Goal: Task Accomplishment & Management: Use online tool/utility

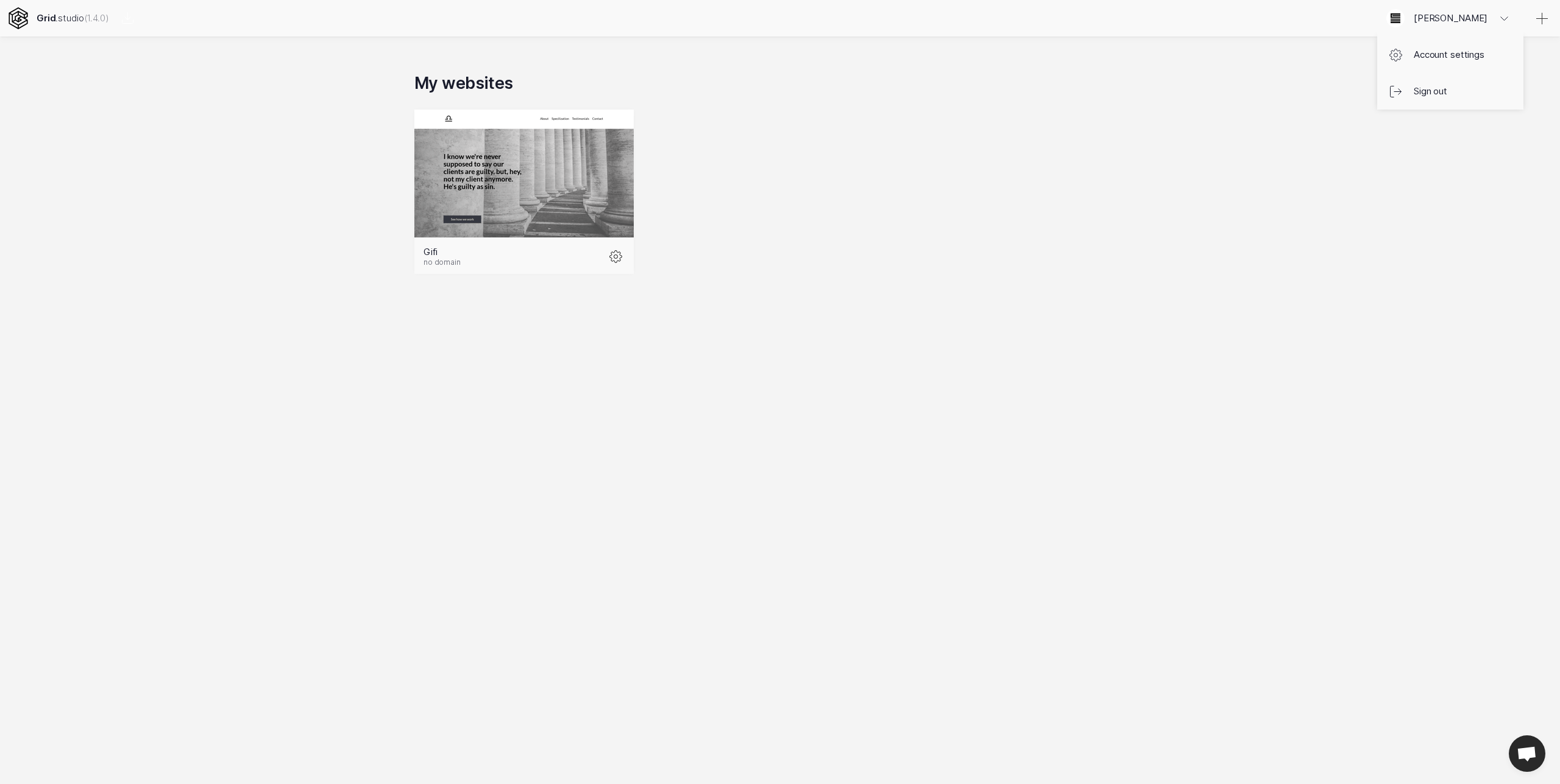
click at [1504, 19] on icon at bounding box center [1504, 19] width 15 height 15
click at [1478, 61] on link "Account settings" at bounding box center [1450, 54] width 146 height 36
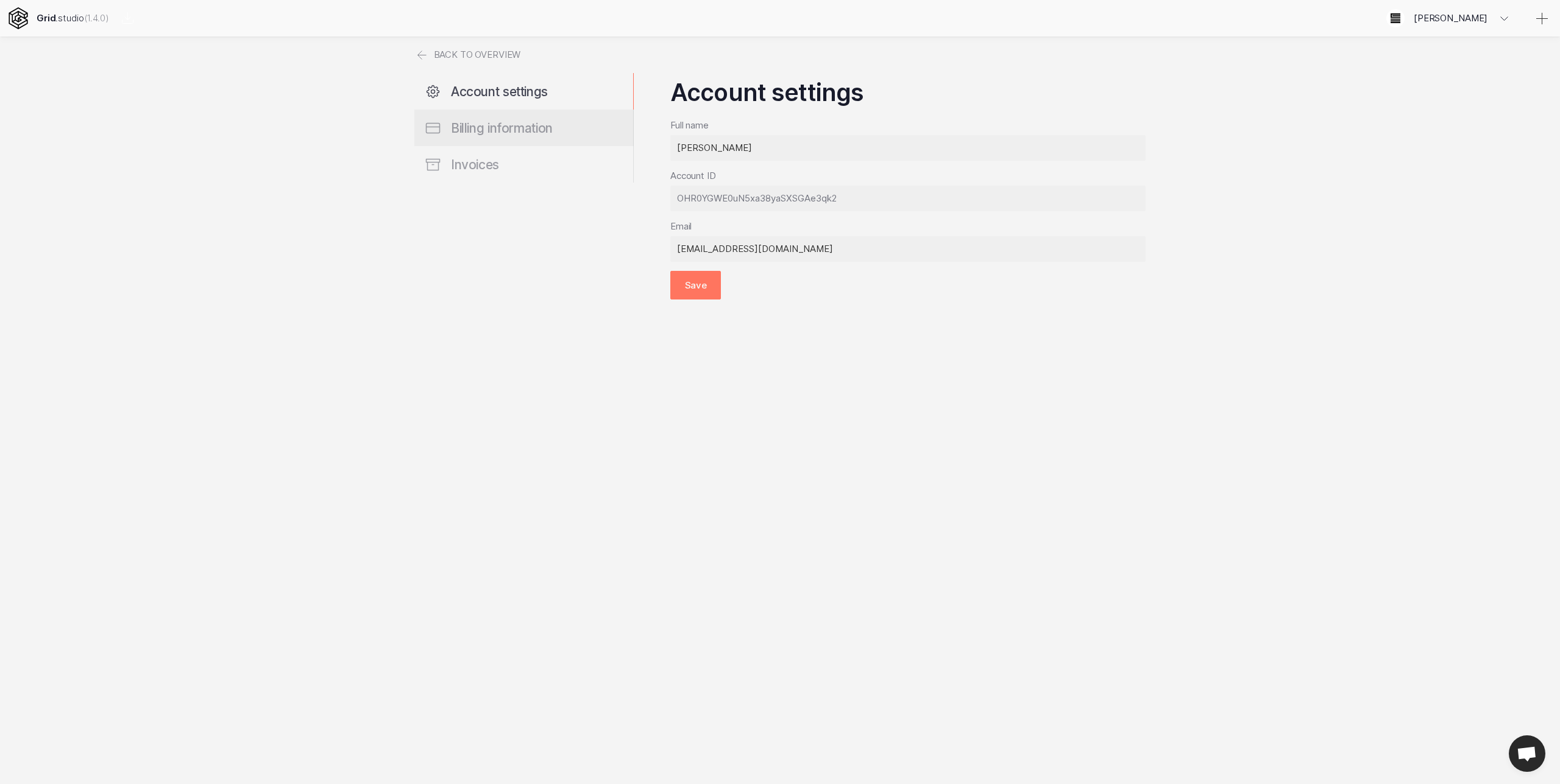
click at [535, 121] on span "Billing information" at bounding box center [502, 128] width 102 height 15
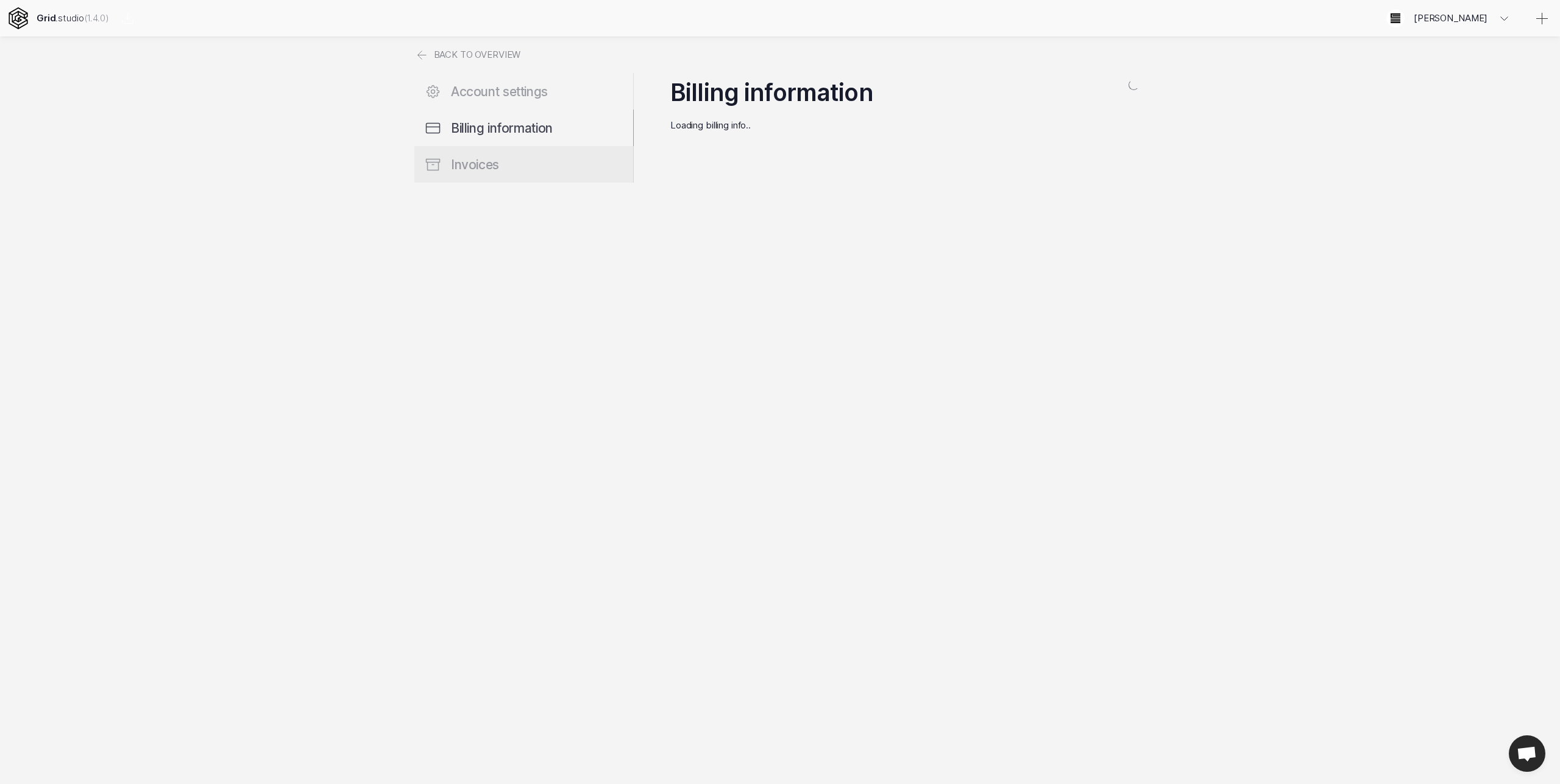
click at [518, 158] on link "Invoices" at bounding box center [523, 164] width 219 height 36
click at [525, 53] on div "Grid .studio (1.4.0) [PERSON_NAME] Account settings Sign out Back to overview A…" at bounding box center [780, 392] width 1560 height 784
click at [461, 55] on link "Back to overview" at bounding box center [467, 54] width 106 height 36
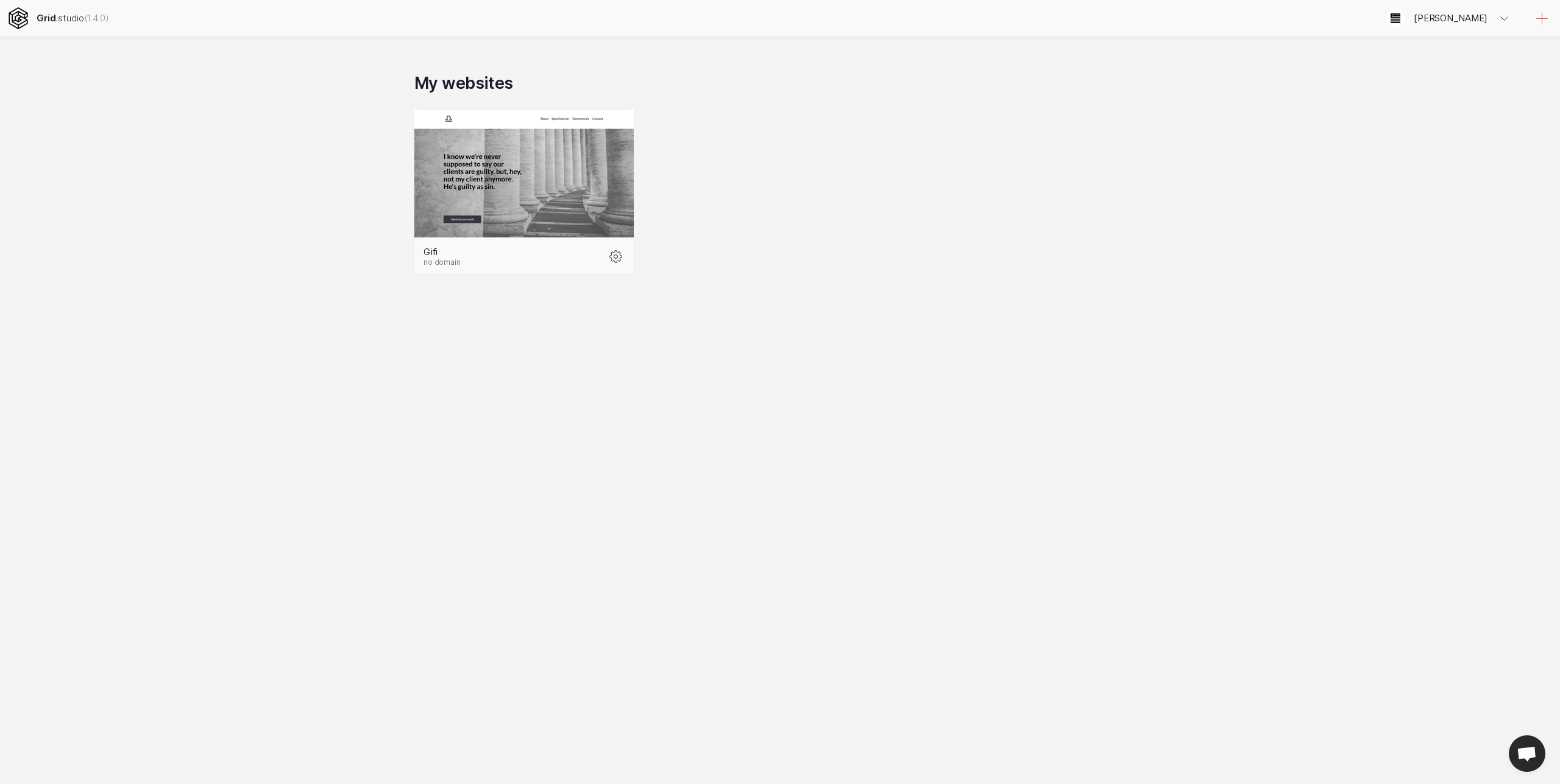
click at [1532, 15] on link at bounding box center [1541, 18] width 36 height 36
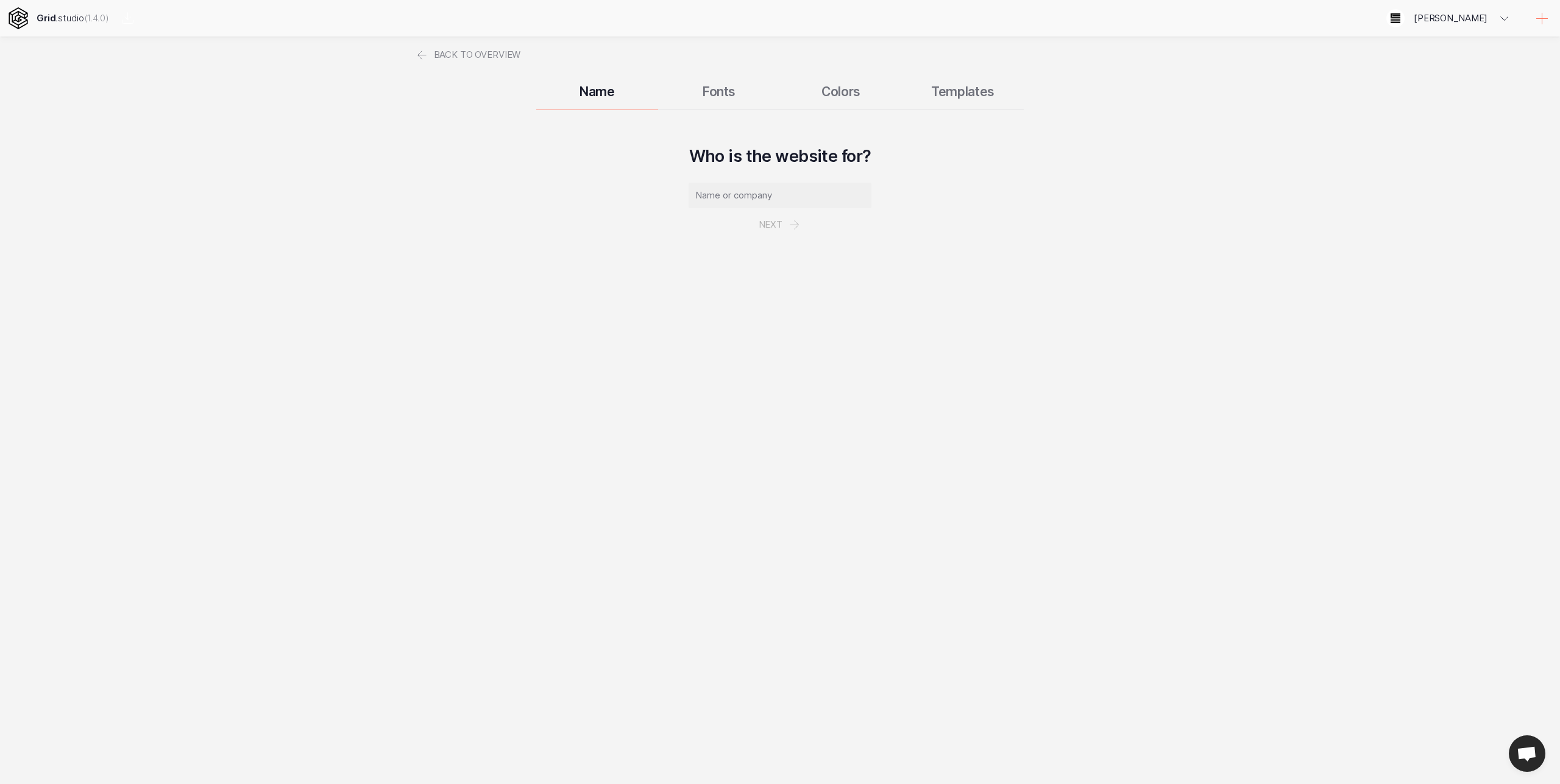
click at [709, 97] on div "Name Fonts Colors Templates" at bounding box center [780, 90] width 731 height 36
click at [715, 88] on div "Name Fonts Colors Templates" at bounding box center [780, 90] width 731 height 36
click at [437, 60] on span "Back to overview" at bounding box center [477, 54] width 87 height 36
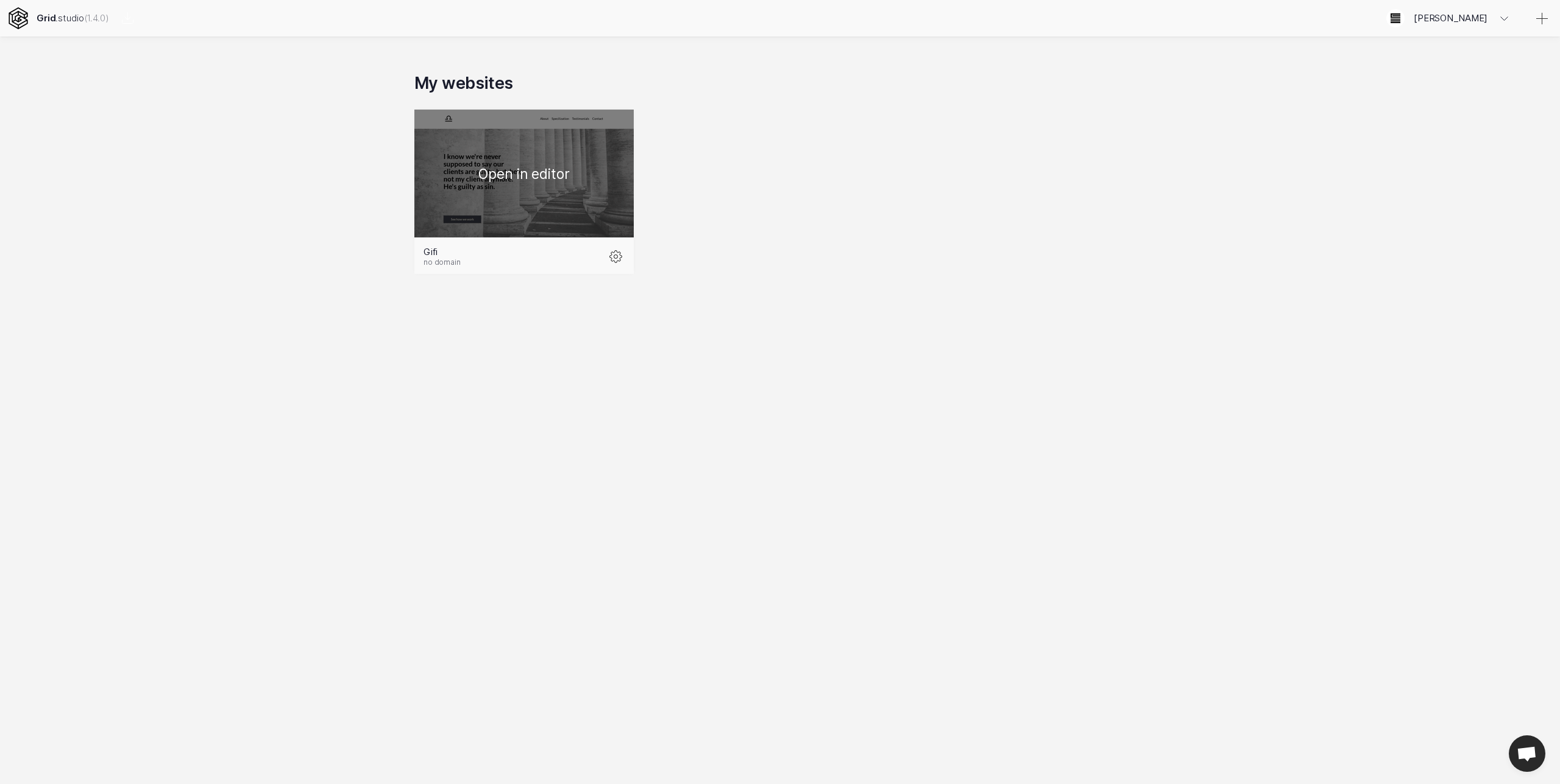
click at [451, 167] on div at bounding box center [523, 174] width 219 height 128
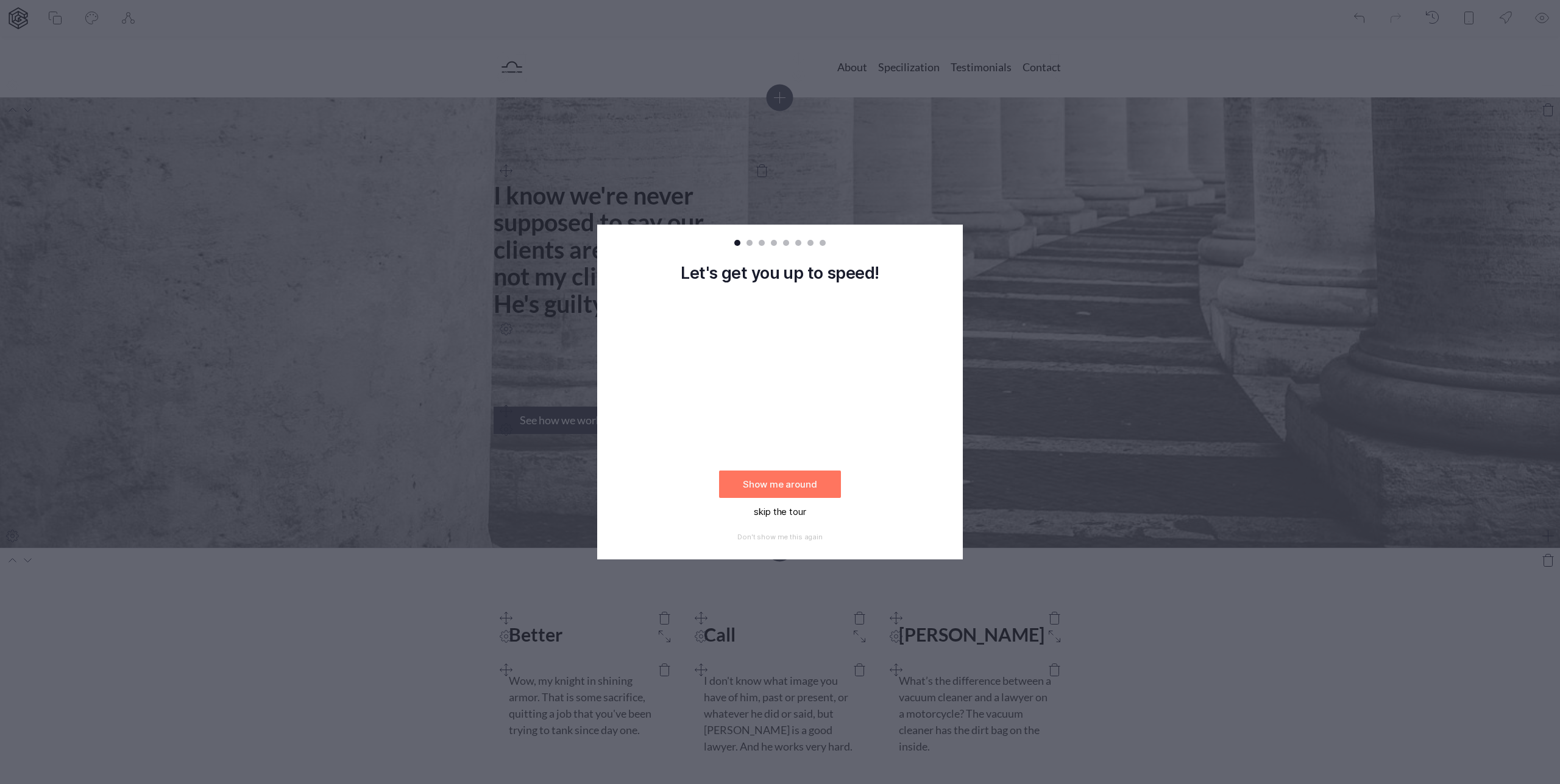
click at [801, 510] on button "skip the tour" at bounding box center [780, 512] width 122 height 28
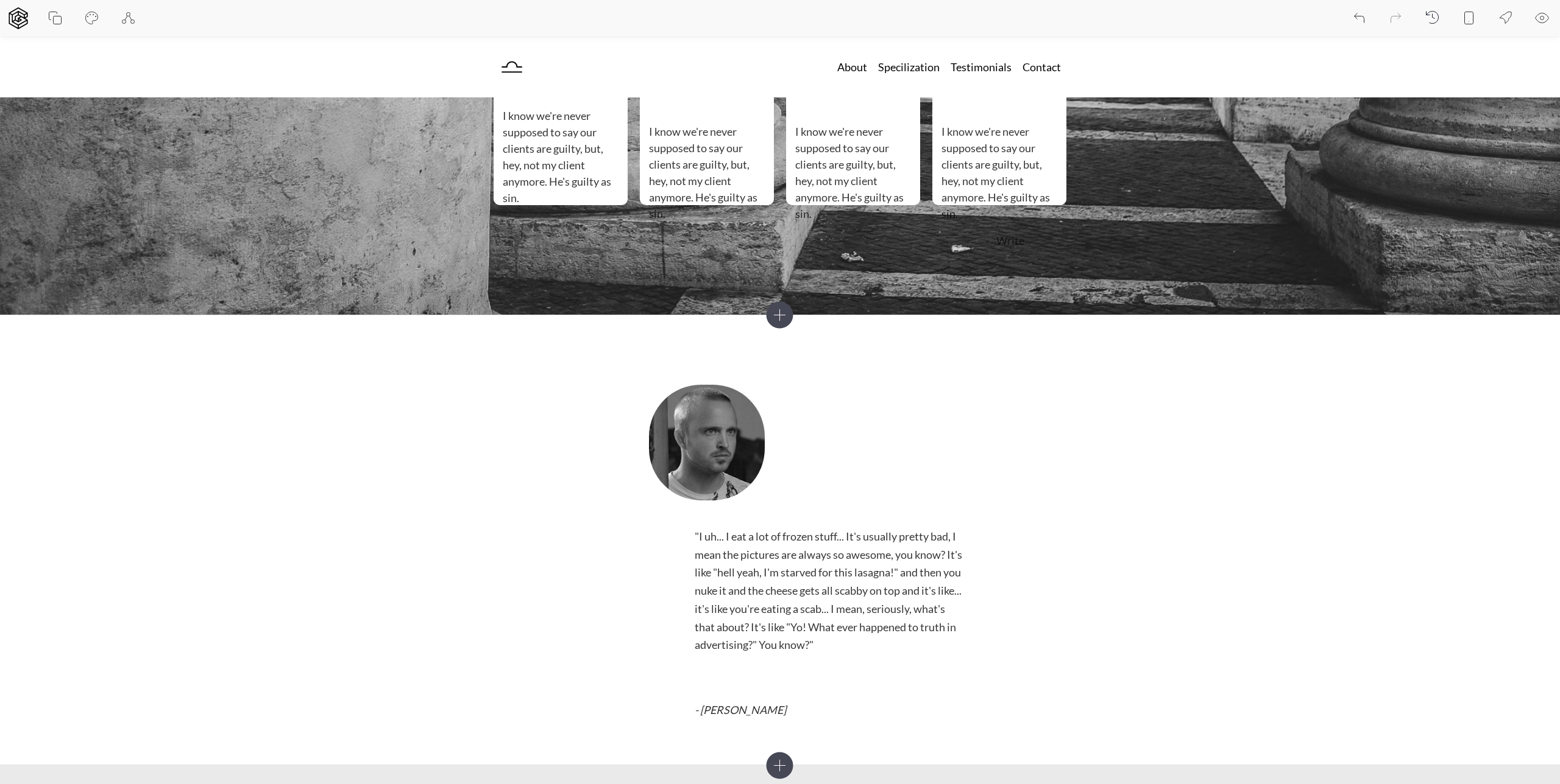
scroll to position [997, 0]
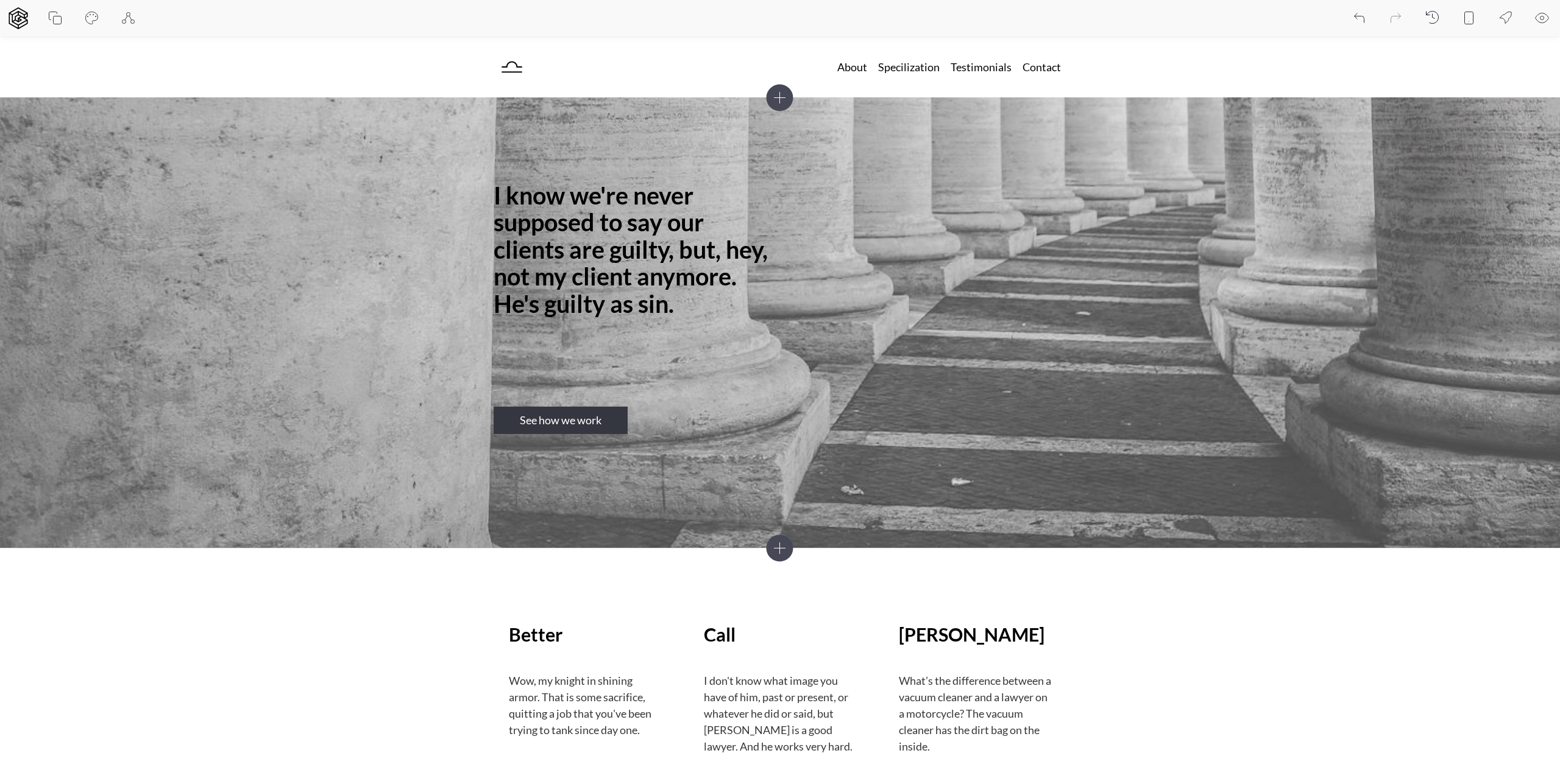
click at [1542, 20] on icon at bounding box center [1541, 18] width 15 height 15
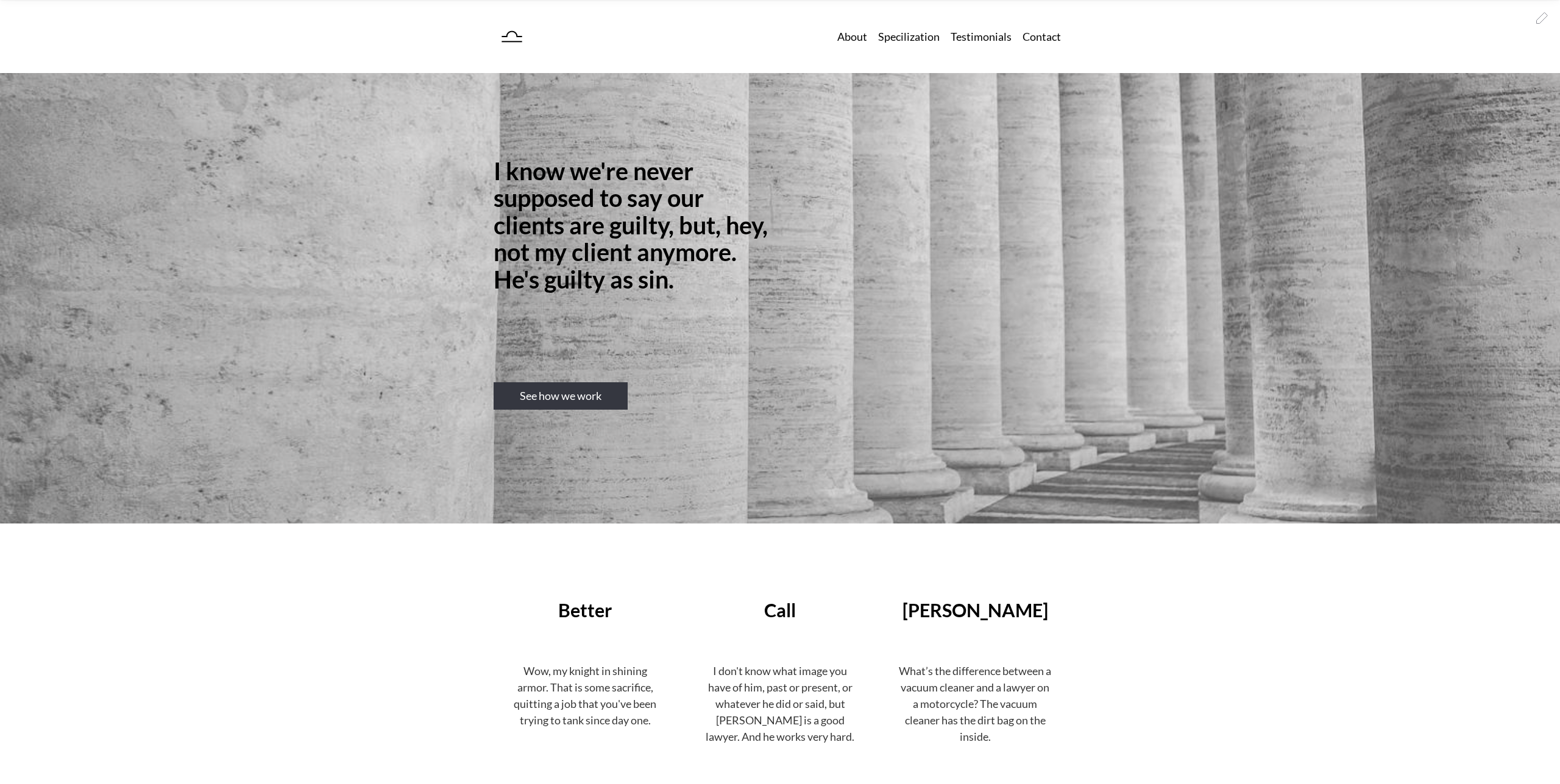
click at [1542, 20] on icon at bounding box center [1541, 18] width 15 height 15
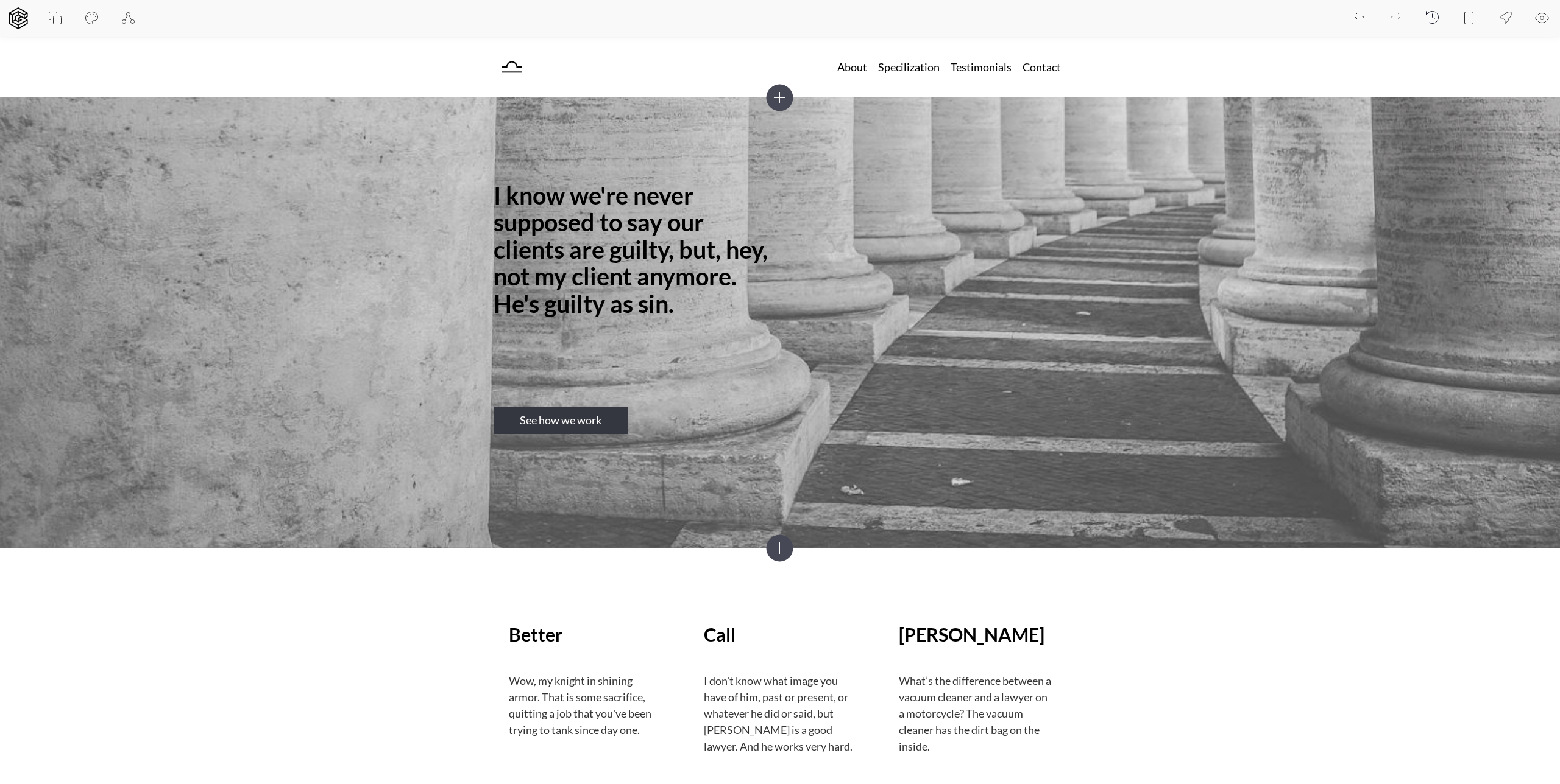
click at [53, 14] on icon at bounding box center [55, 18] width 15 height 15
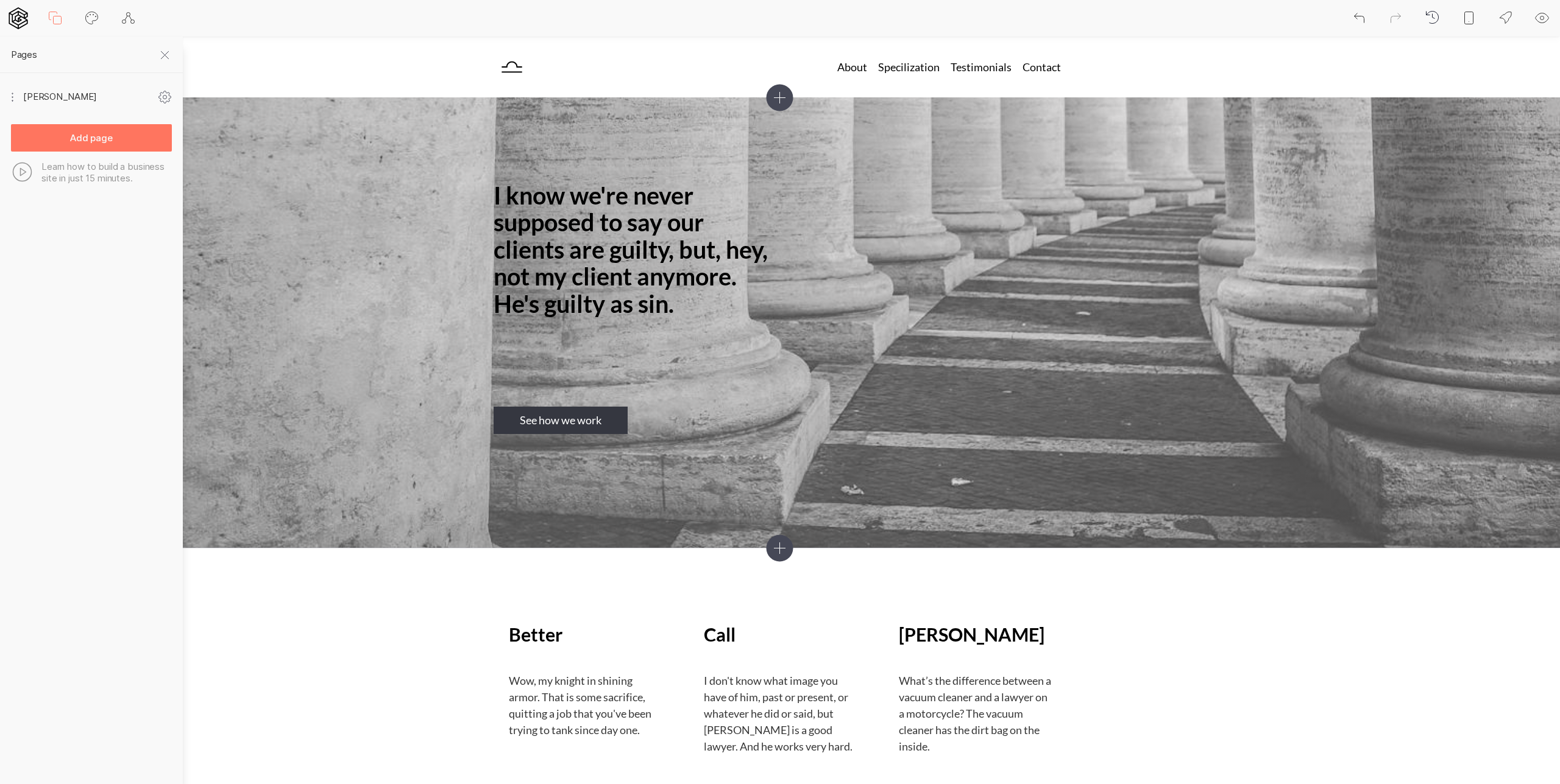
click at [87, 14] on icon at bounding box center [91, 18] width 15 height 15
select select "Lato"
select select "400"
select select "Lato"
select select "700"
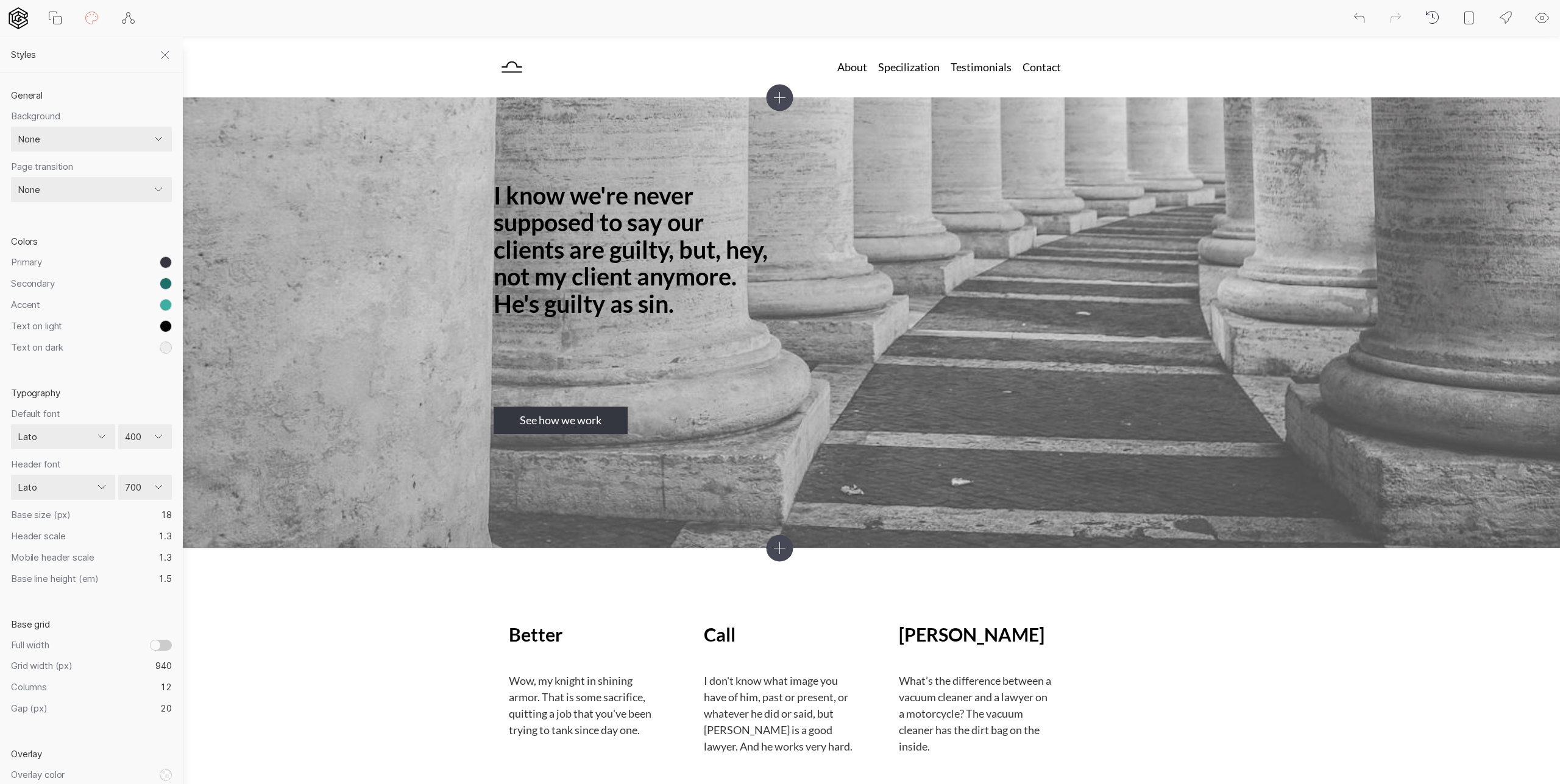
click at [126, 11] on icon at bounding box center [128, 18] width 15 height 15
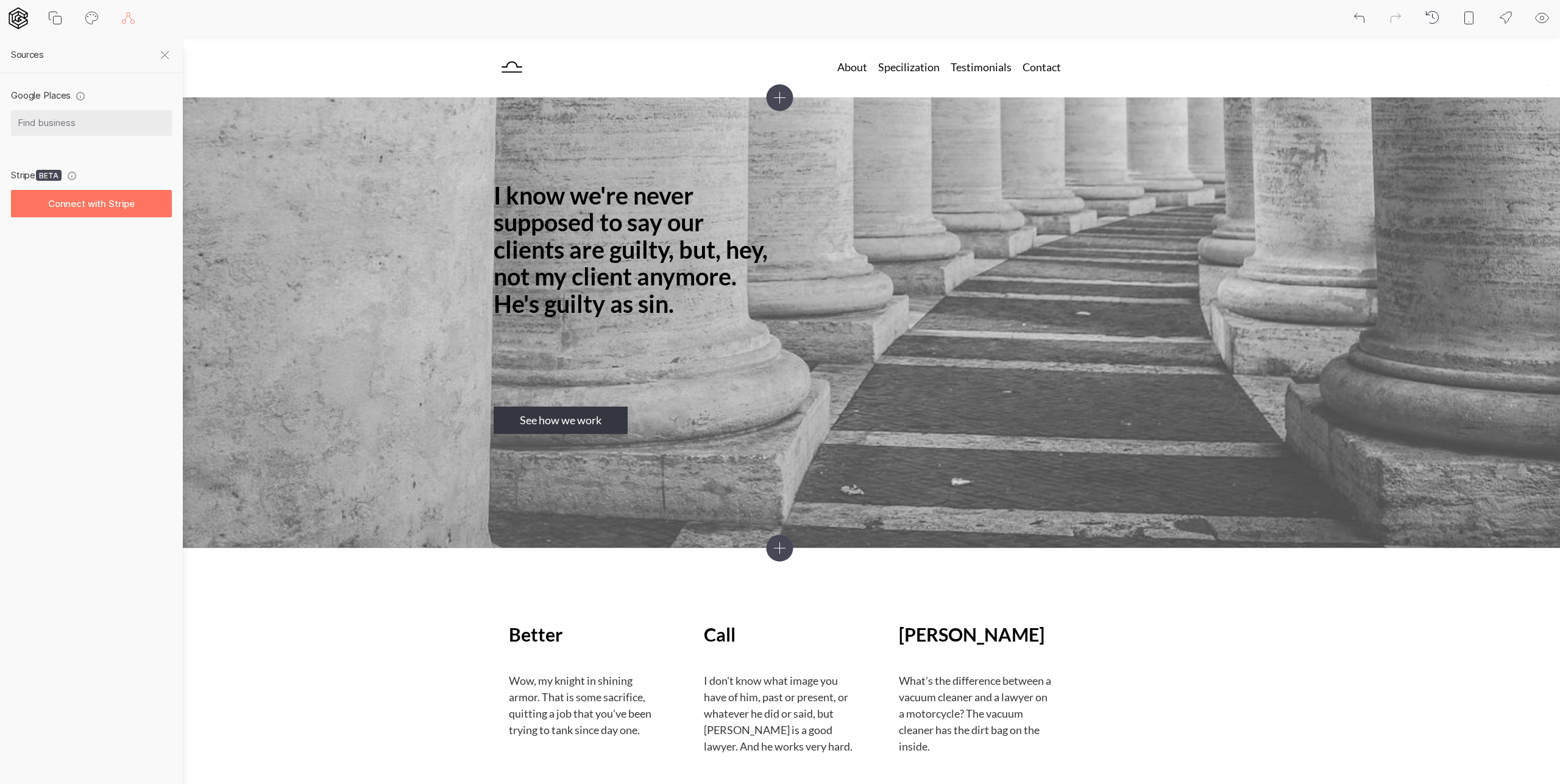
click at [619, 60] on div "About Specilization Testimonials Contact" at bounding box center [780, 67] width 573 height 36
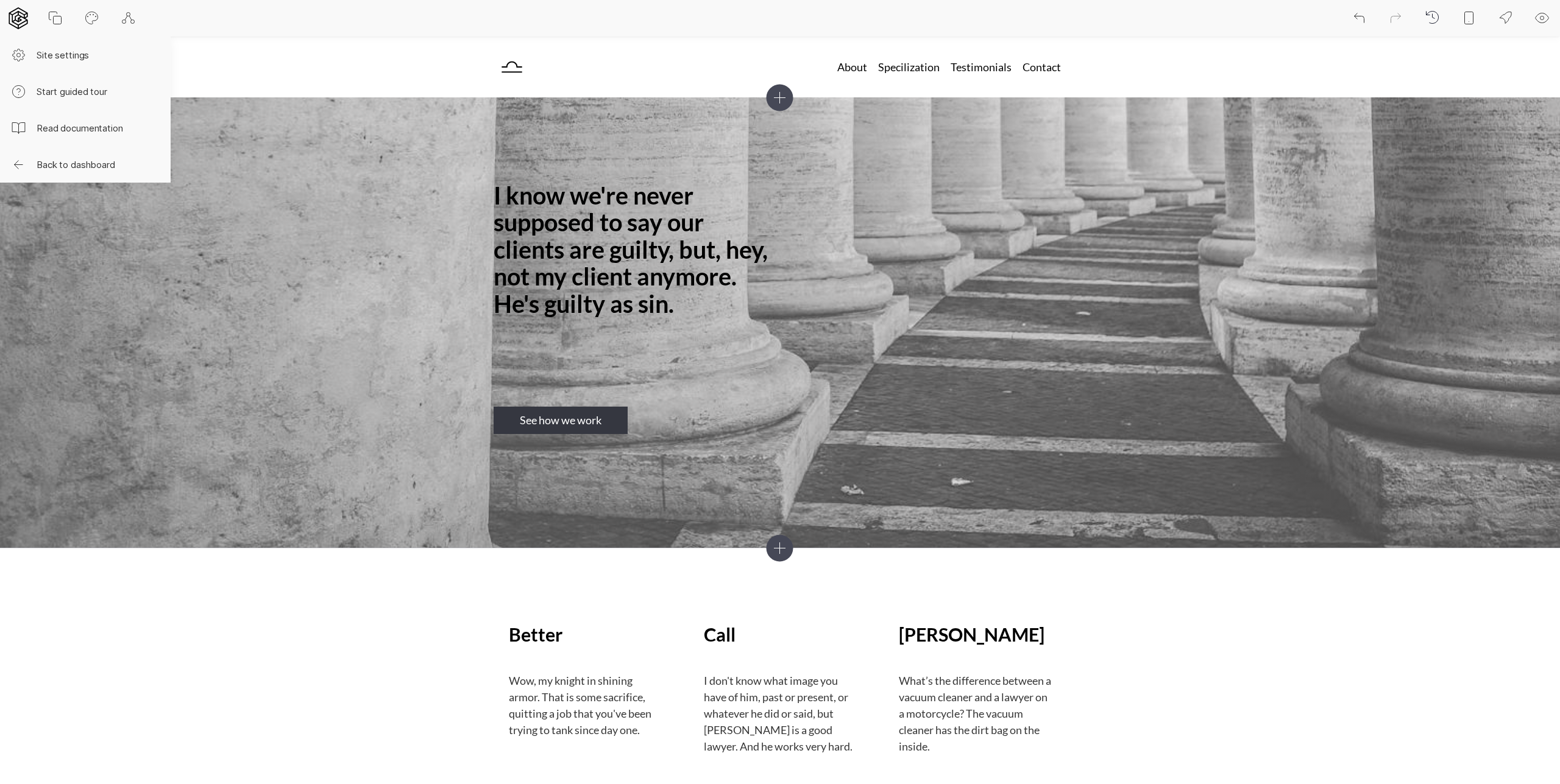
click at [30, 17] on div at bounding box center [18, 18] width 36 height 36
click at [63, 128] on button "Read documentation" at bounding box center [86, 128] width 171 height 36
